Goal: Transaction & Acquisition: Download file/media

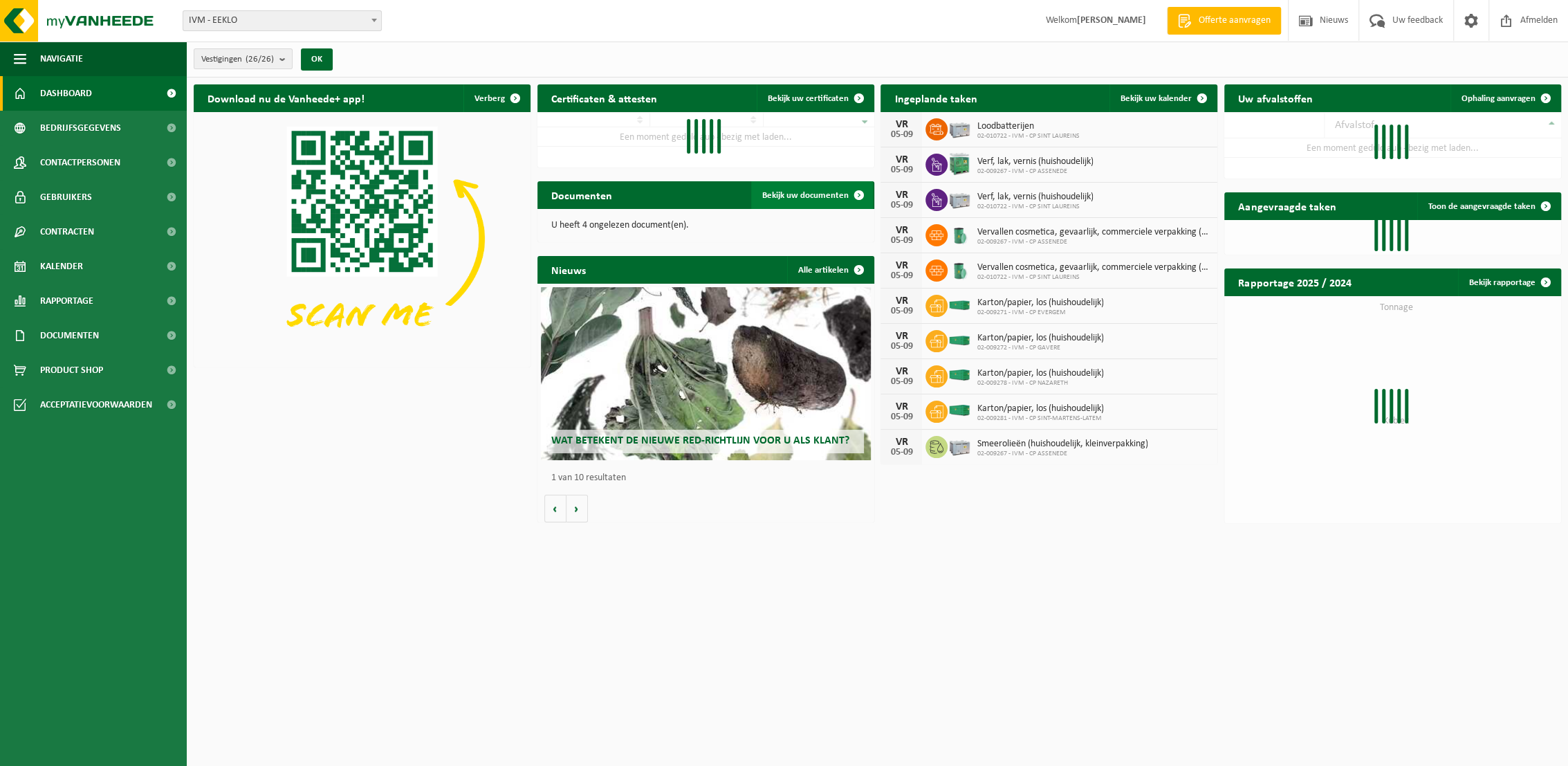
click at [824, 194] on span "Bekijk uw documenten" at bounding box center [806, 195] width 86 height 9
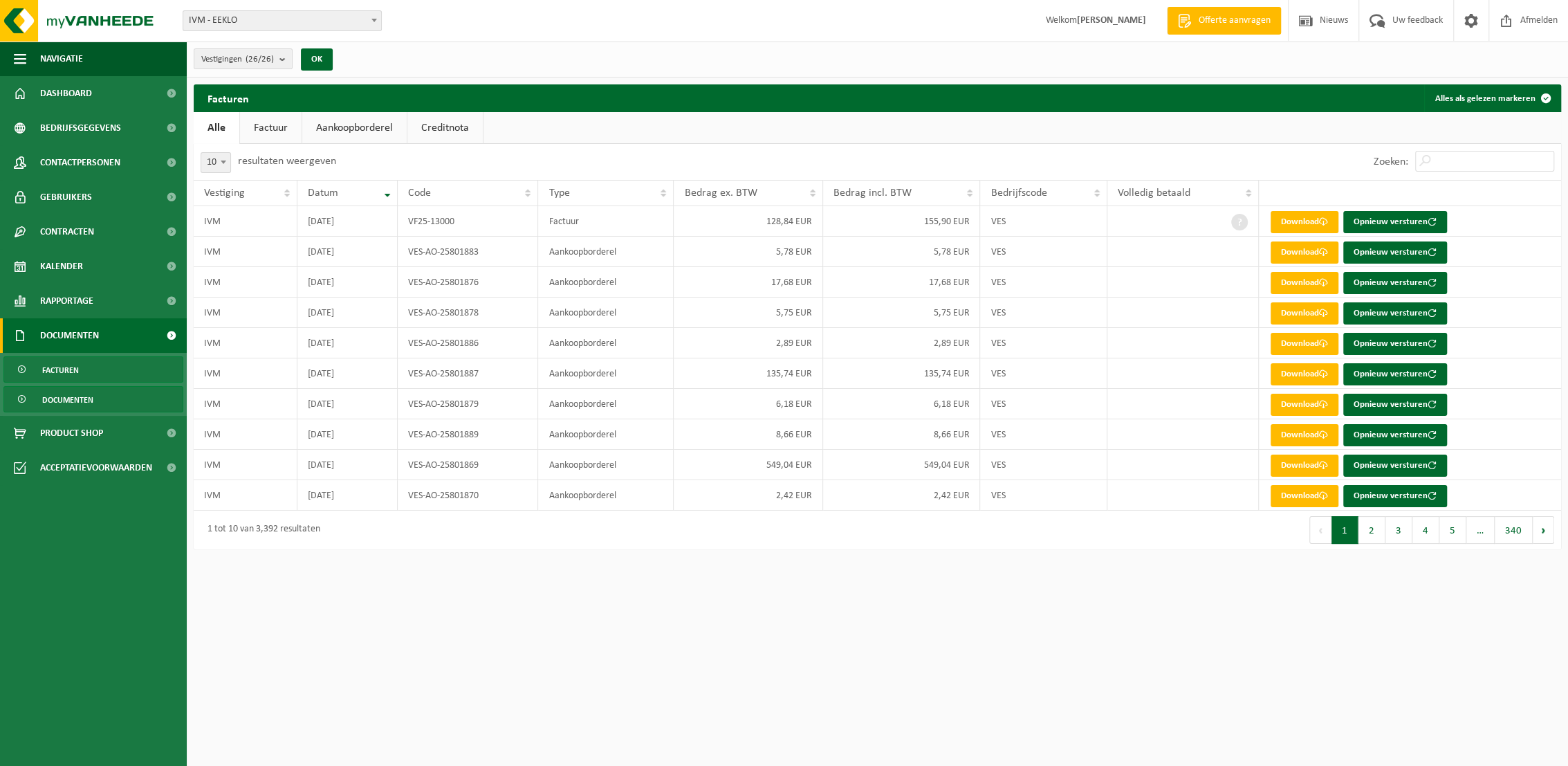
click at [55, 403] on span "Documenten" at bounding box center [68, 400] width 51 height 26
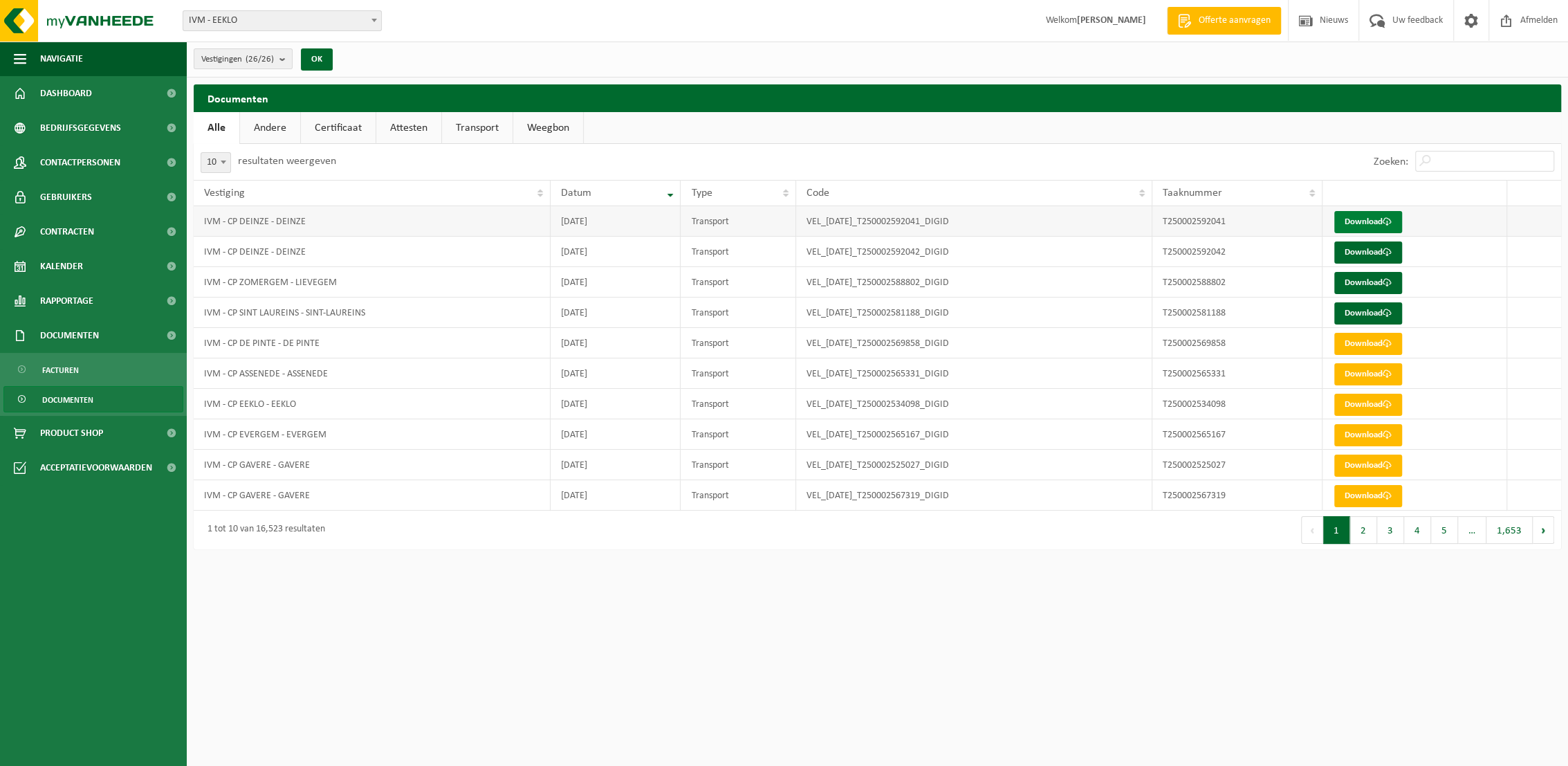
click at [1358, 218] on link "Download" at bounding box center [1368, 221] width 68 height 23
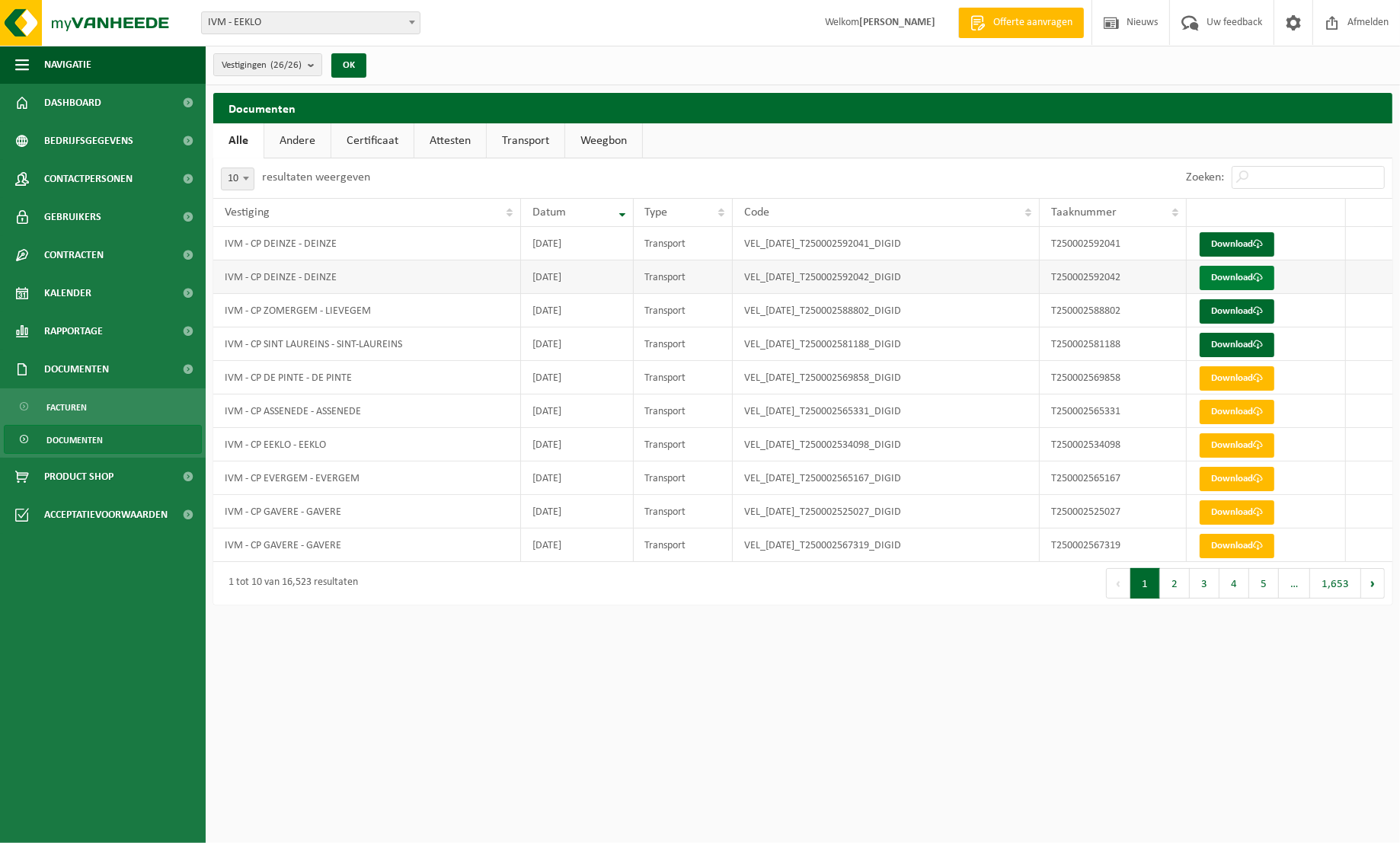
click at [1242, 278] on link "Download" at bounding box center [1236, 277] width 74 height 25
click at [1236, 314] on link "Download" at bounding box center [1236, 311] width 74 height 25
click at [1242, 344] on link "Download" at bounding box center [1236, 345] width 74 height 25
click at [98, 101] on span "Dashboard" at bounding box center [73, 103] width 57 height 38
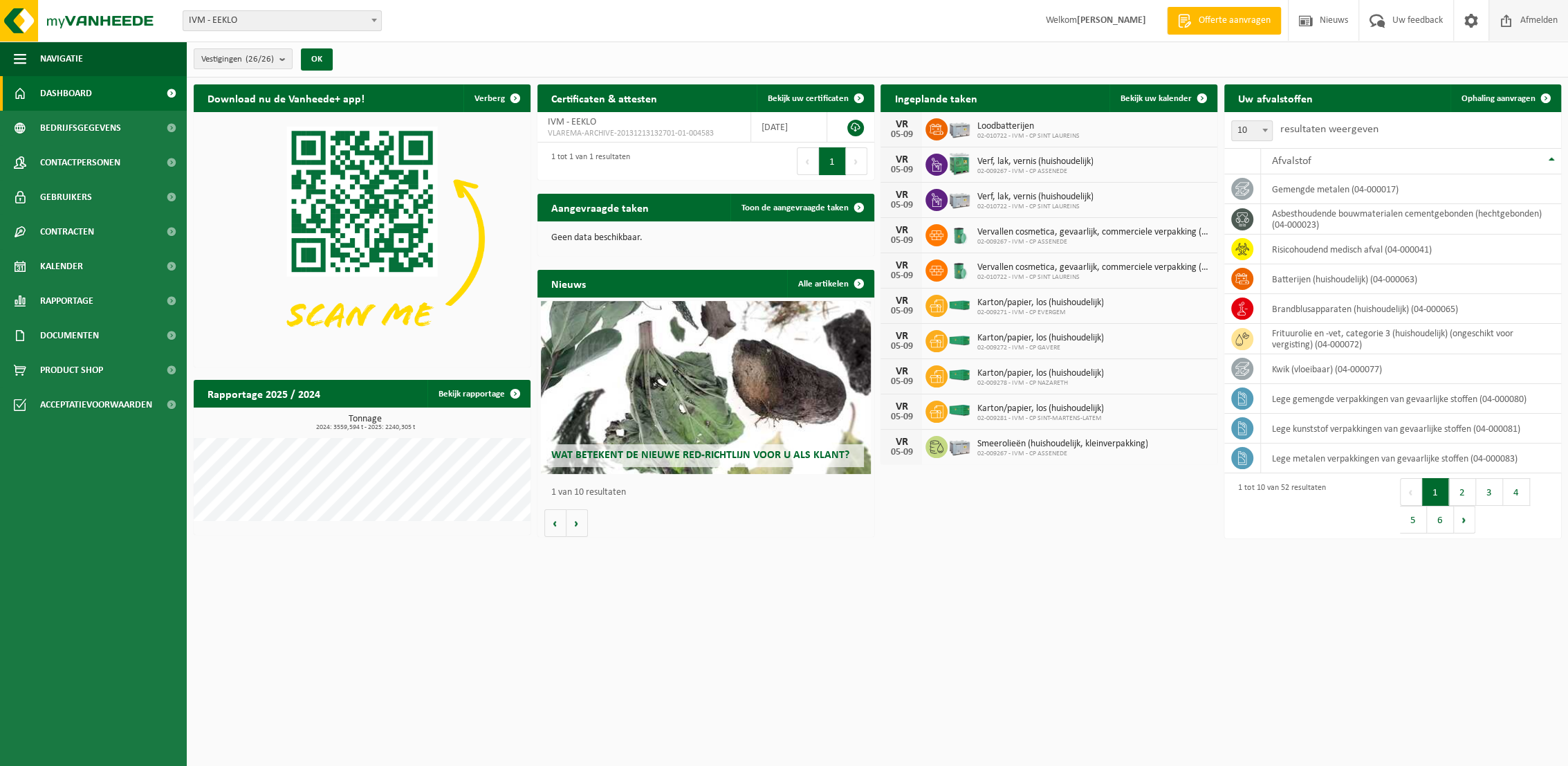
click at [1271, 21] on span "Afmelden" at bounding box center [1538, 20] width 44 height 41
